Goal: Find specific page/section: Find specific page/section

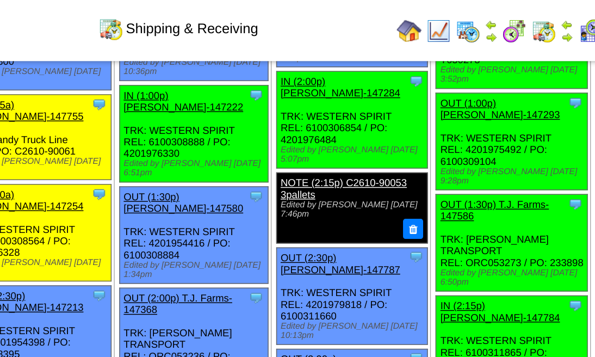
scroll to position [867, 0]
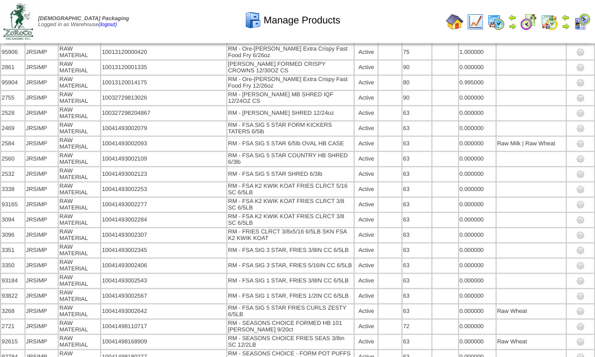
scroll to position [1292, 0]
